Goal: Task Accomplishment & Management: Manage account settings

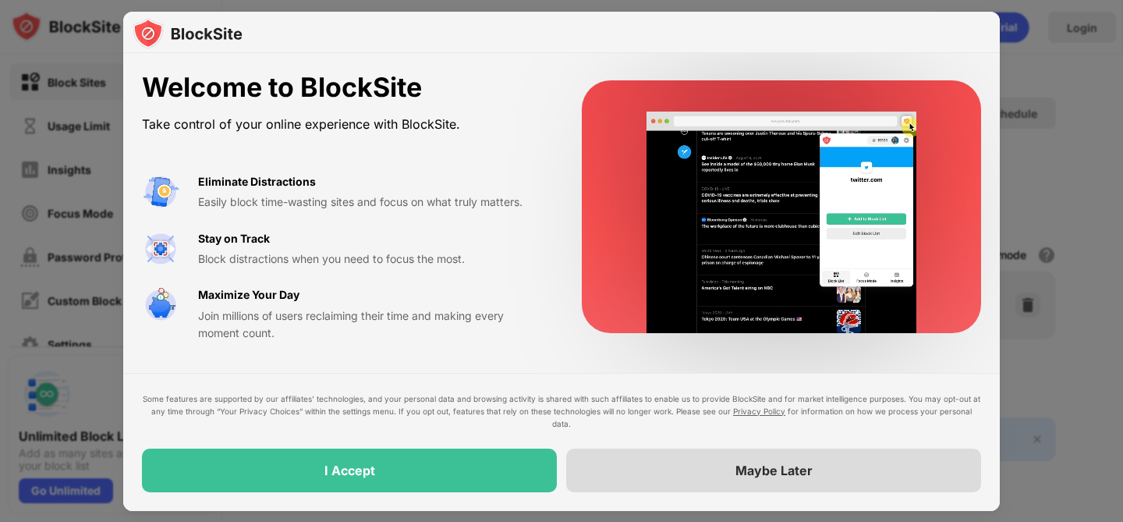
click at [689, 473] on div "Maybe Later" at bounding box center [773, 471] width 415 height 44
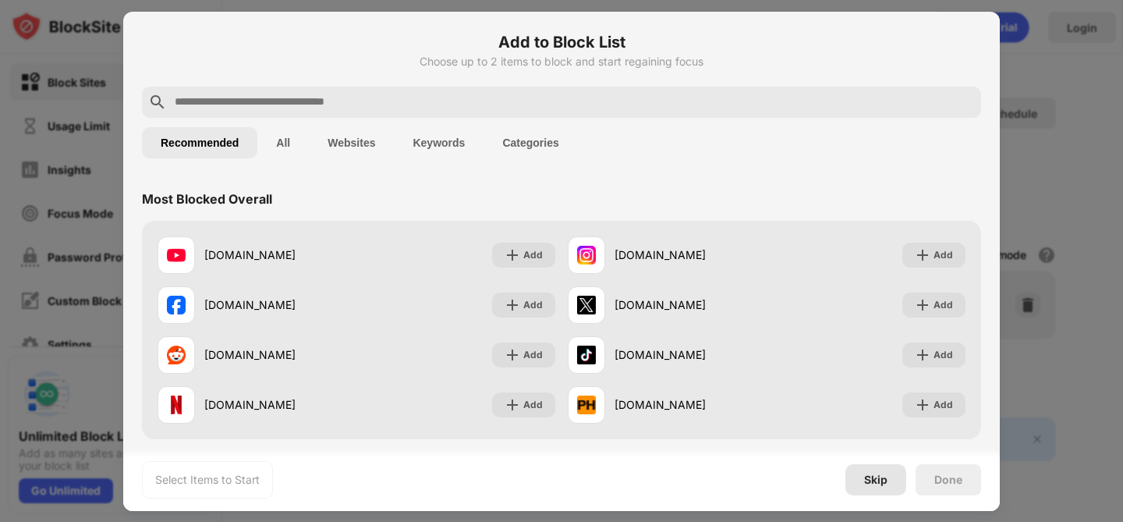
click at [872, 487] on div "Skip" at bounding box center [876, 479] width 61 height 31
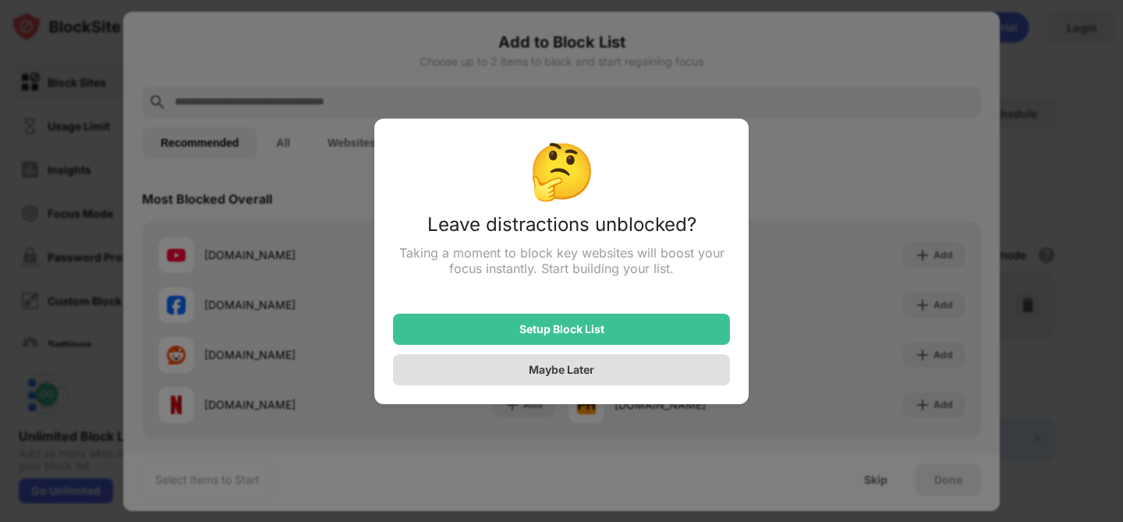
click at [612, 373] on div "Maybe Later" at bounding box center [561, 369] width 337 height 31
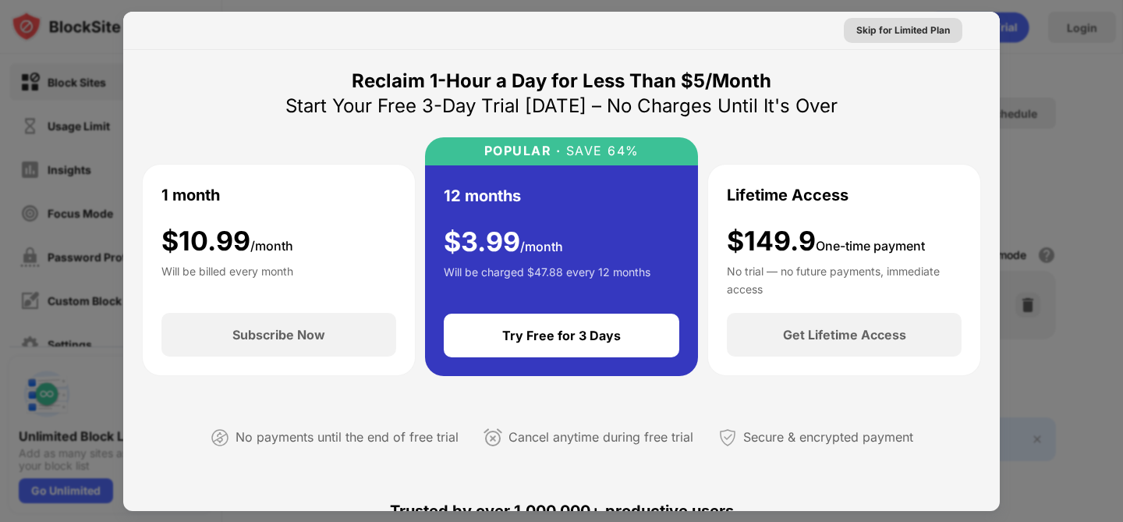
click at [909, 33] on div "Skip for Limited Plan" at bounding box center [904, 31] width 94 height 16
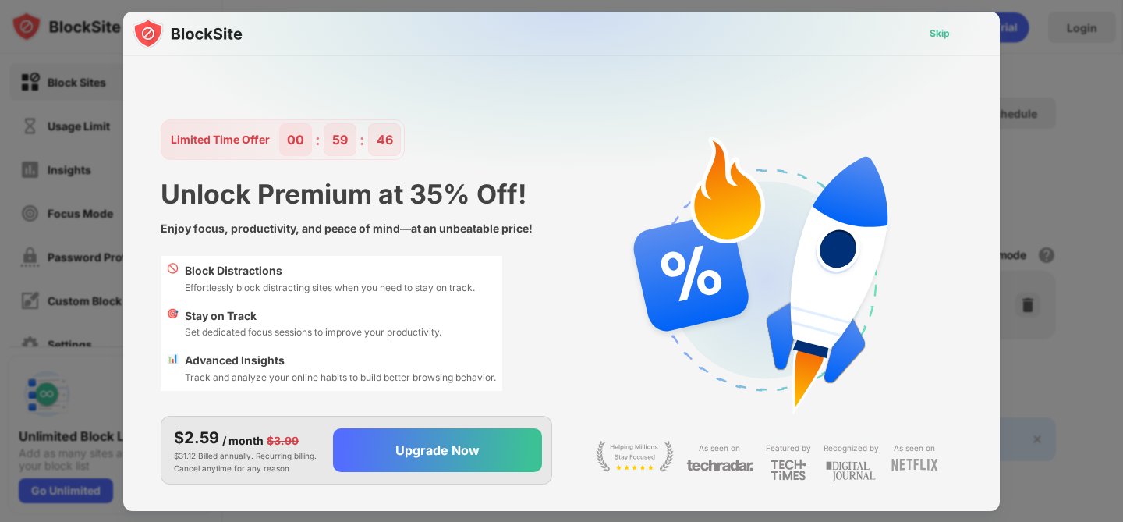
click at [937, 29] on div "Skip" at bounding box center [940, 34] width 20 height 16
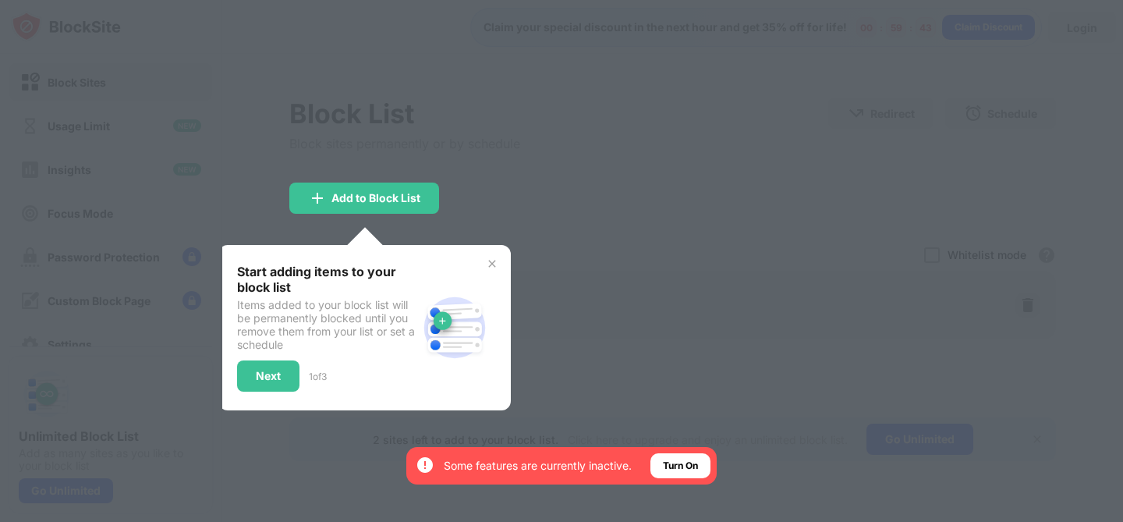
click at [491, 268] on img at bounding box center [492, 263] width 12 height 12
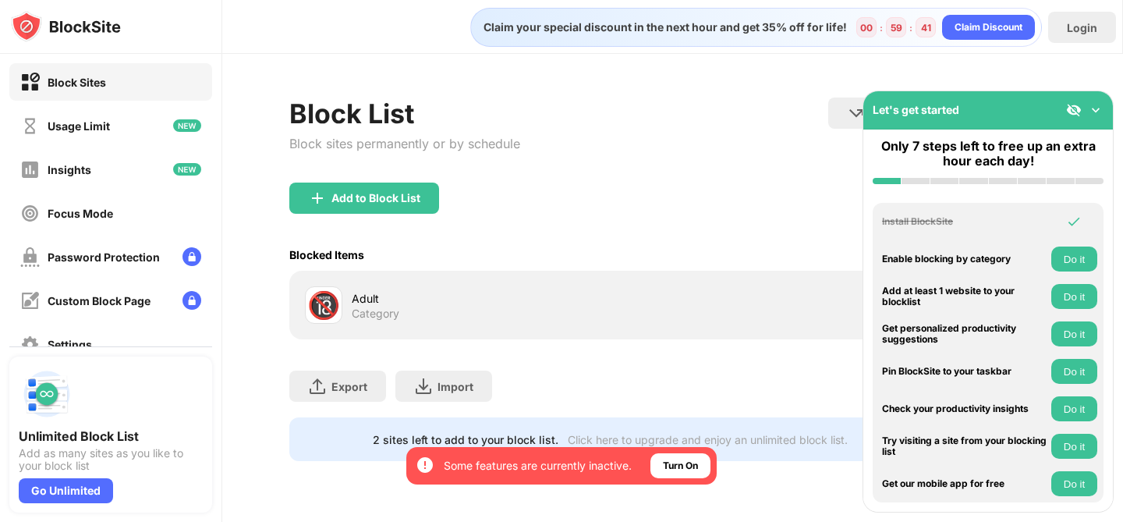
click at [1098, 108] on img at bounding box center [1096, 110] width 16 height 16
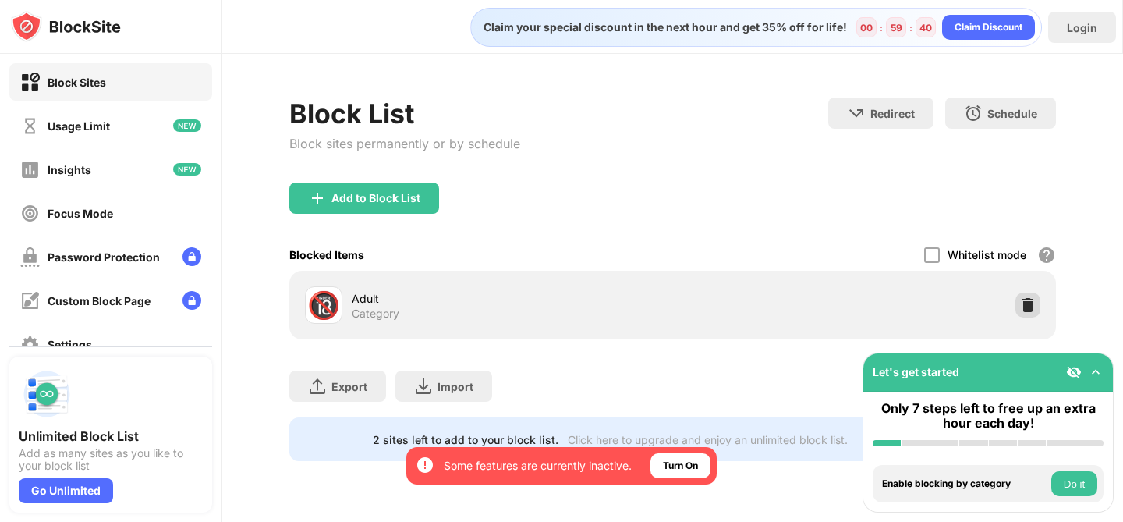
click at [1031, 307] on img at bounding box center [1028, 305] width 16 height 16
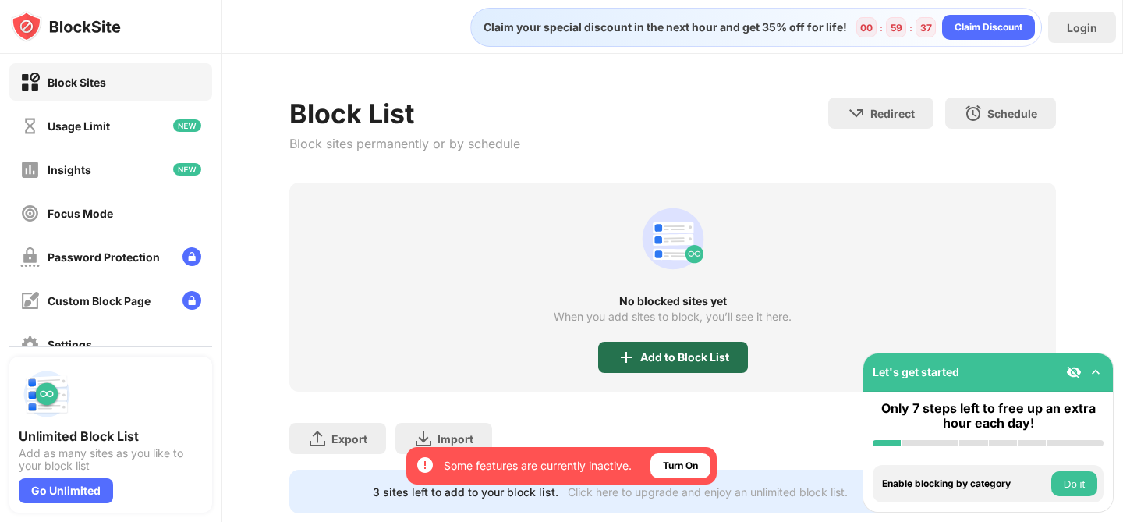
click at [639, 364] on div "Add to Block List" at bounding box center [673, 357] width 150 height 31
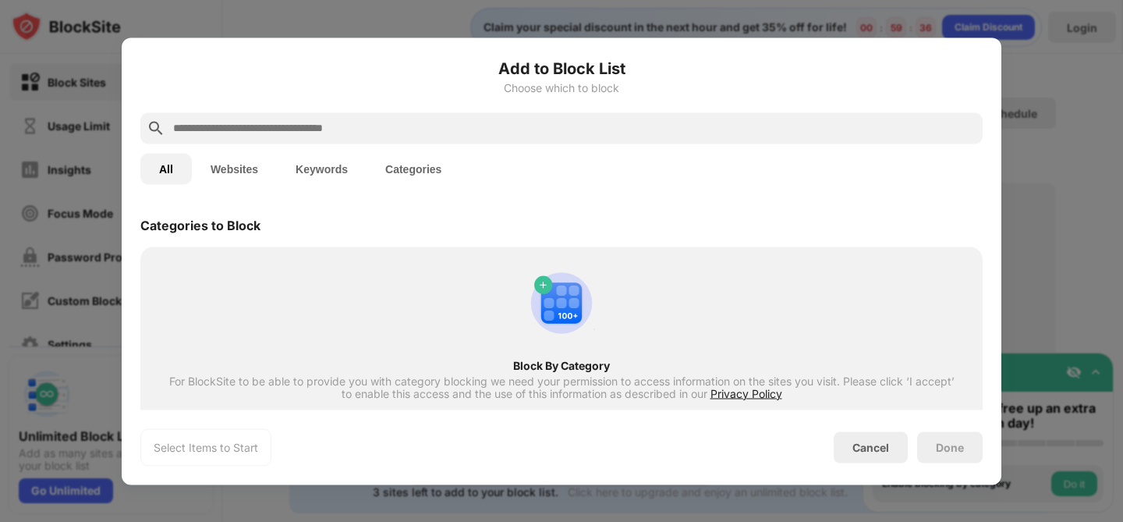
click at [477, 127] on input "text" at bounding box center [574, 128] width 805 height 19
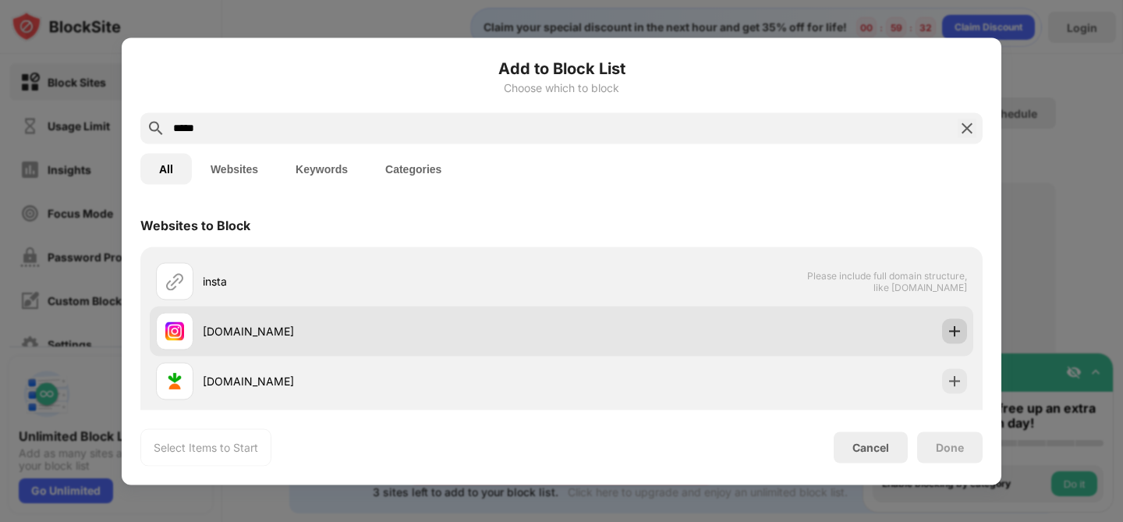
type input "*****"
click at [956, 339] on div at bounding box center [954, 330] width 25 height 25
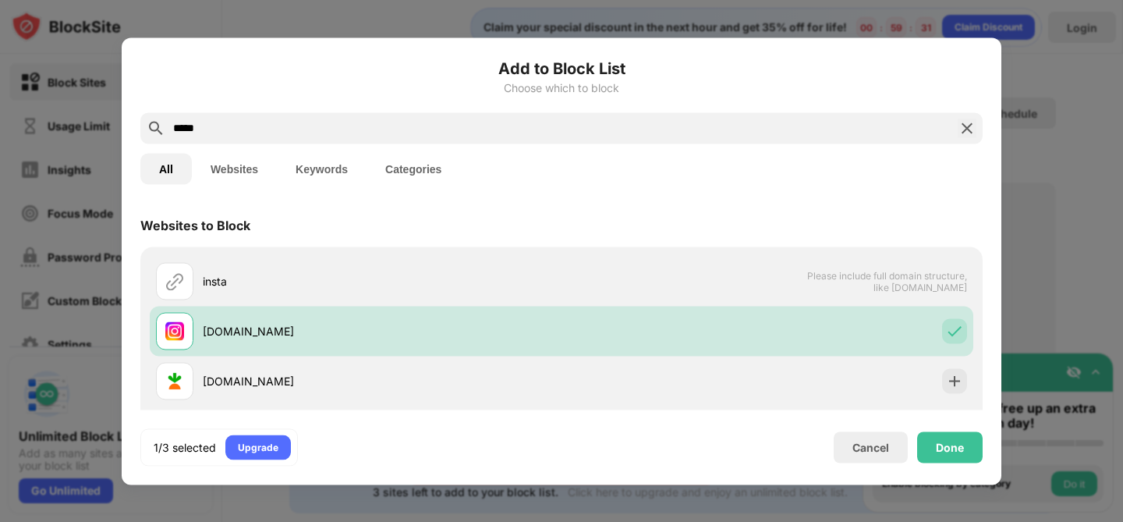
click at [970, 134] on img at bounding box center [967, 128] width 19 height 19
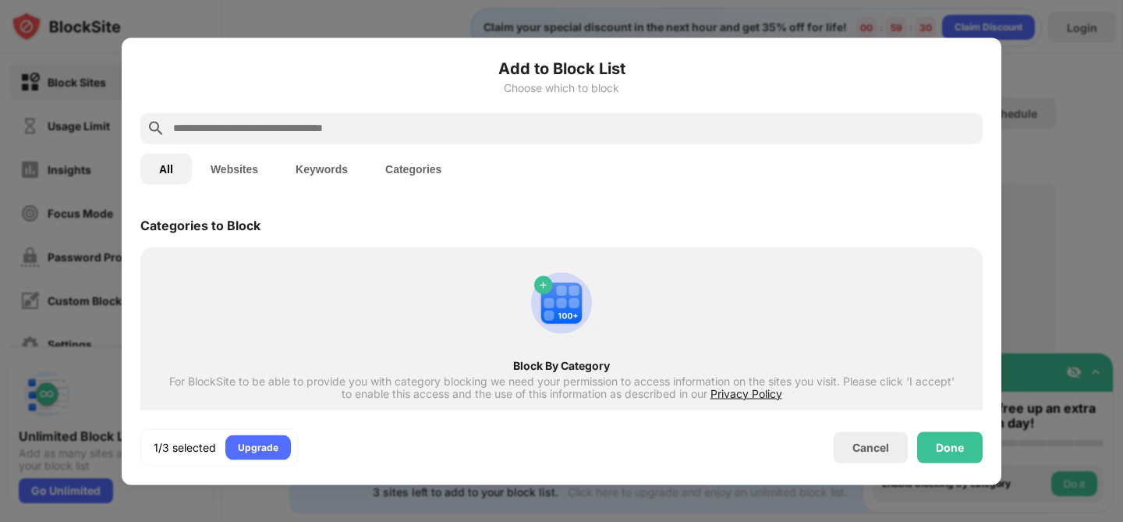
click at [857, 141] on div at bounding box center [561, 127] width 843 height 31
click at [857, 135] on input "text" at bounding box center [574, 128] width 805 height 19
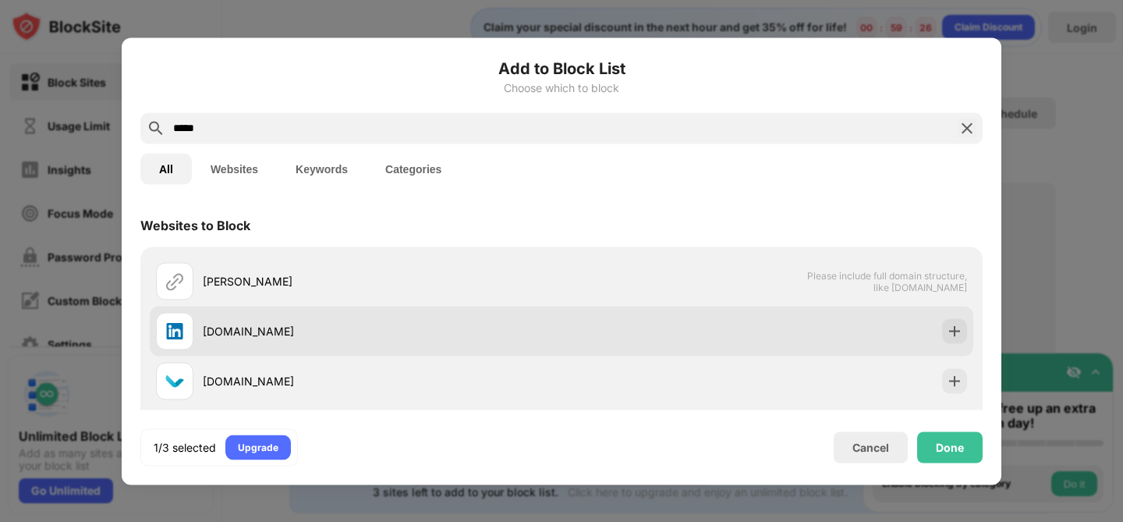
type input "*****"
click at [942, 330] on div at bounding box center [954, 330] width 25 height 25
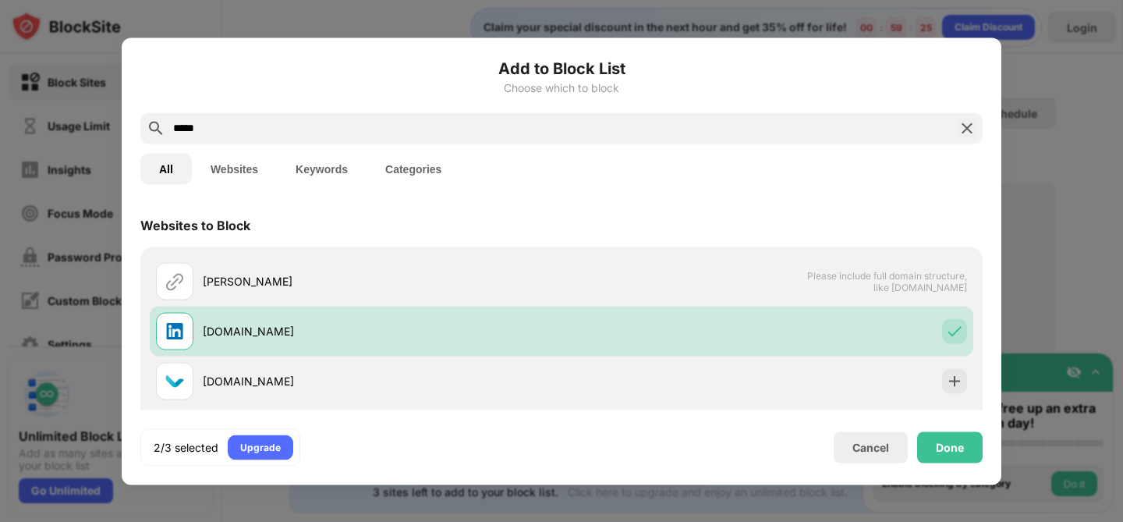
click at [963, 129] on img at bounding box center [967, 128] width 19 height 19
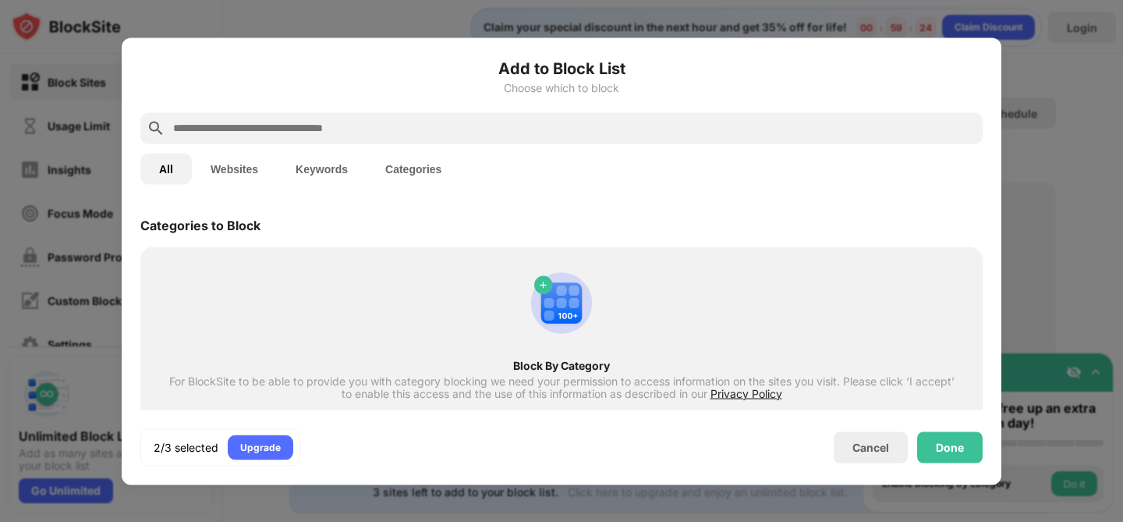
click at [738, 132] on input "text" at bounding box center [574, 128] width 805 height 19
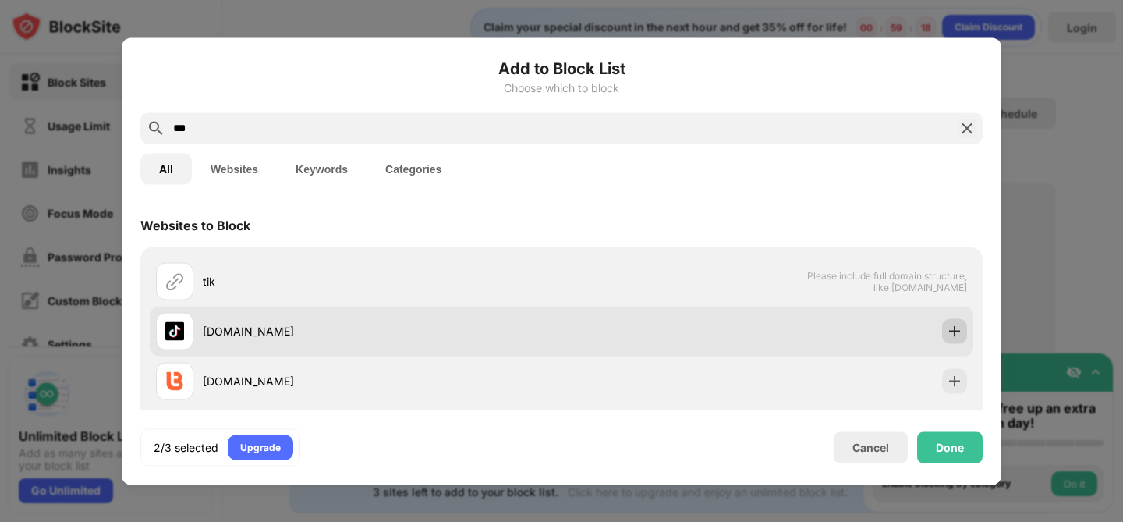
type input "***"
click at [953, 338] on img at bounding box center [955, 331] width 16 height 16
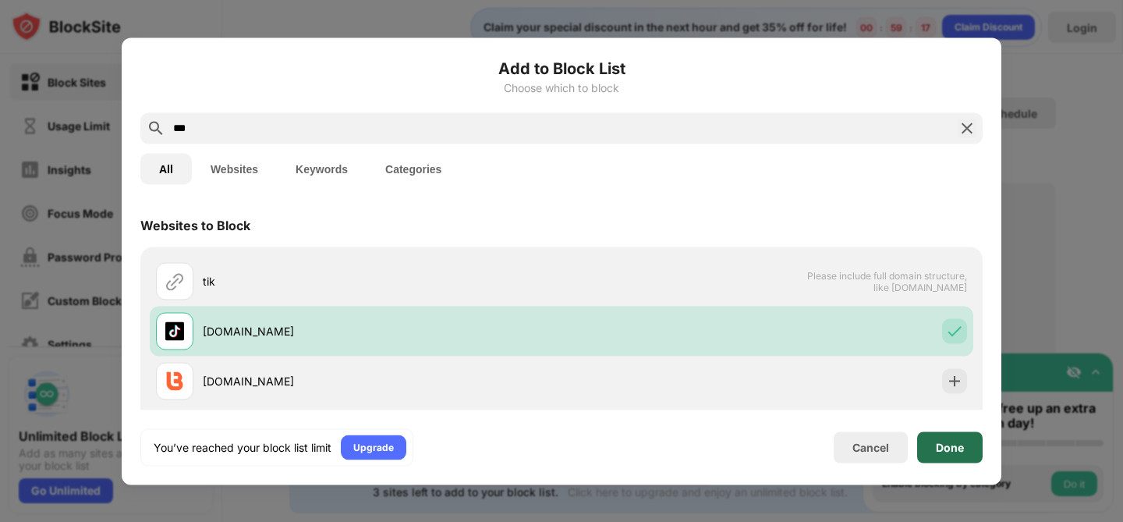
click at [950, 441] on div "Done" at bounding box center [950, 447] width 28 height 12
